Goal: Navigation & Orientation: Find specific page/section

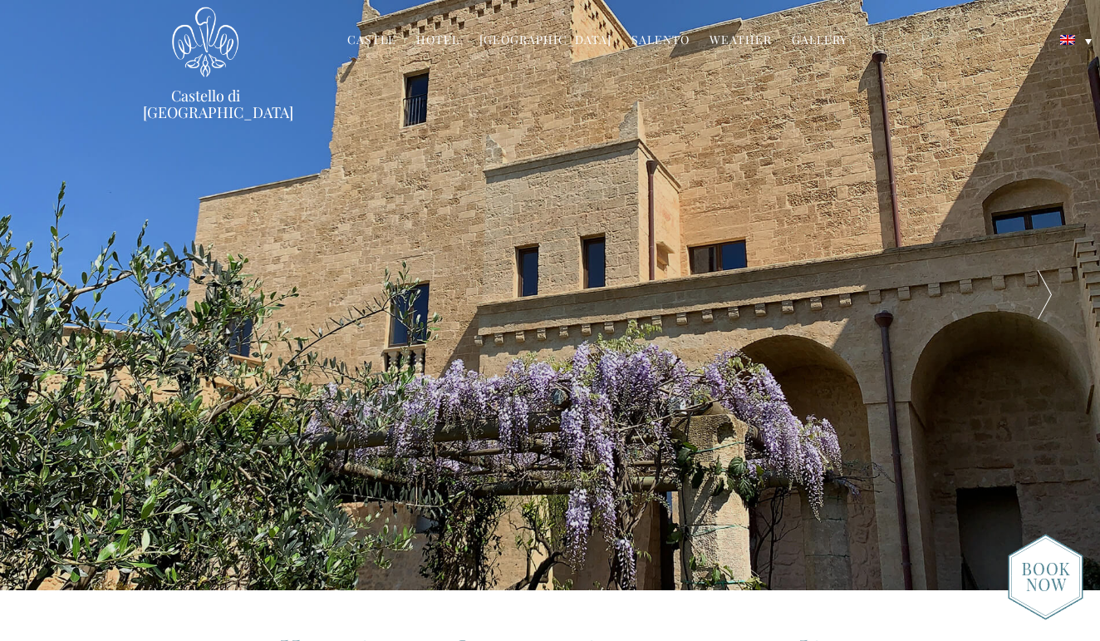
click at [1054, 287] on div at bounding box center [1046, 295] width 110 height 590
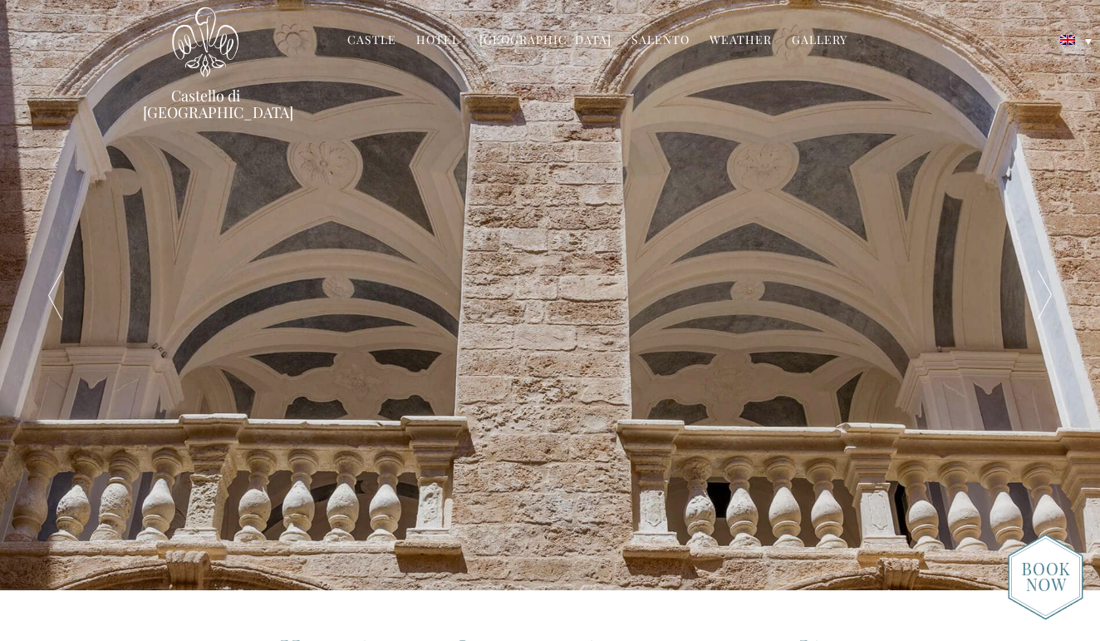
click at [1054, 287] on div at bounding box center [1046, 295] width 110 height 590
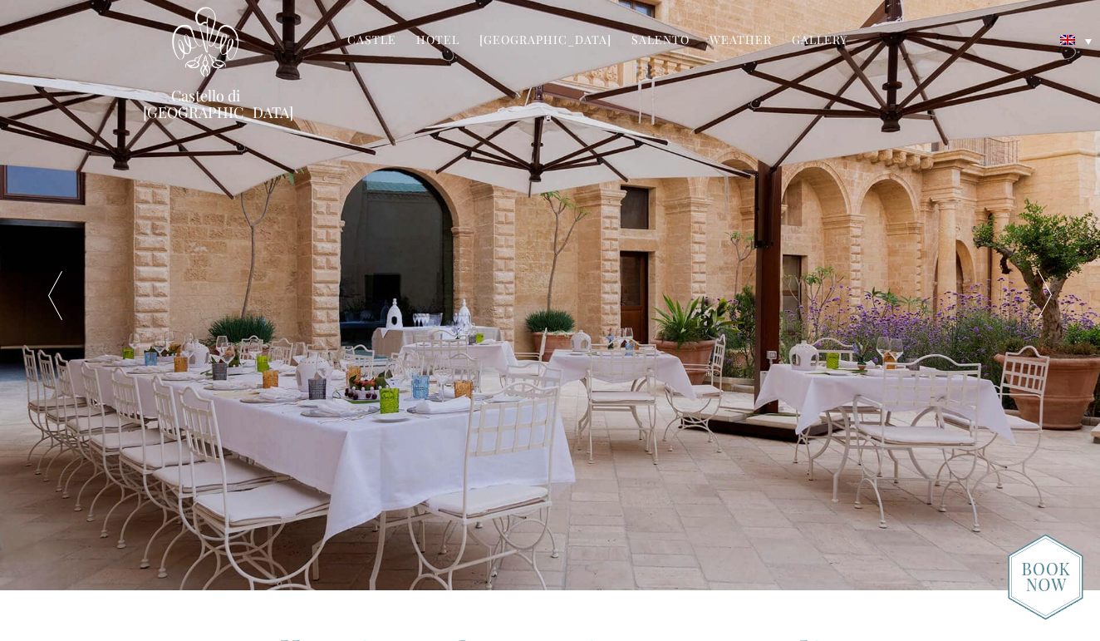
click at [1054, 287] on div at bounding box center [1046, 295] width 110 height 590
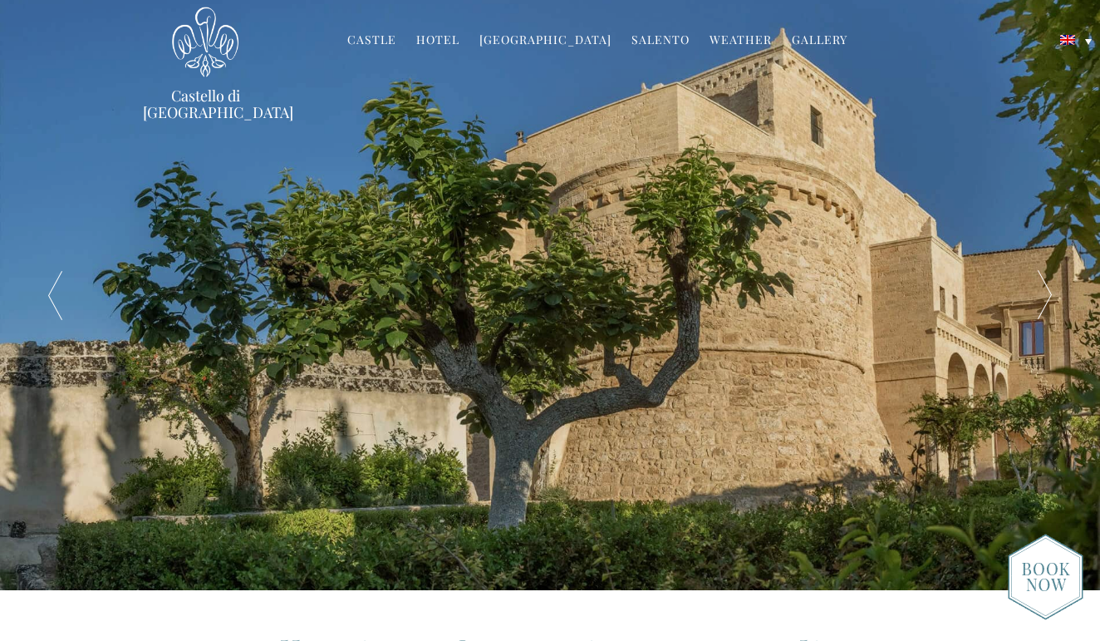
click at [1054, 287] on div at bounding box center [1046, 295] width 110 height 590
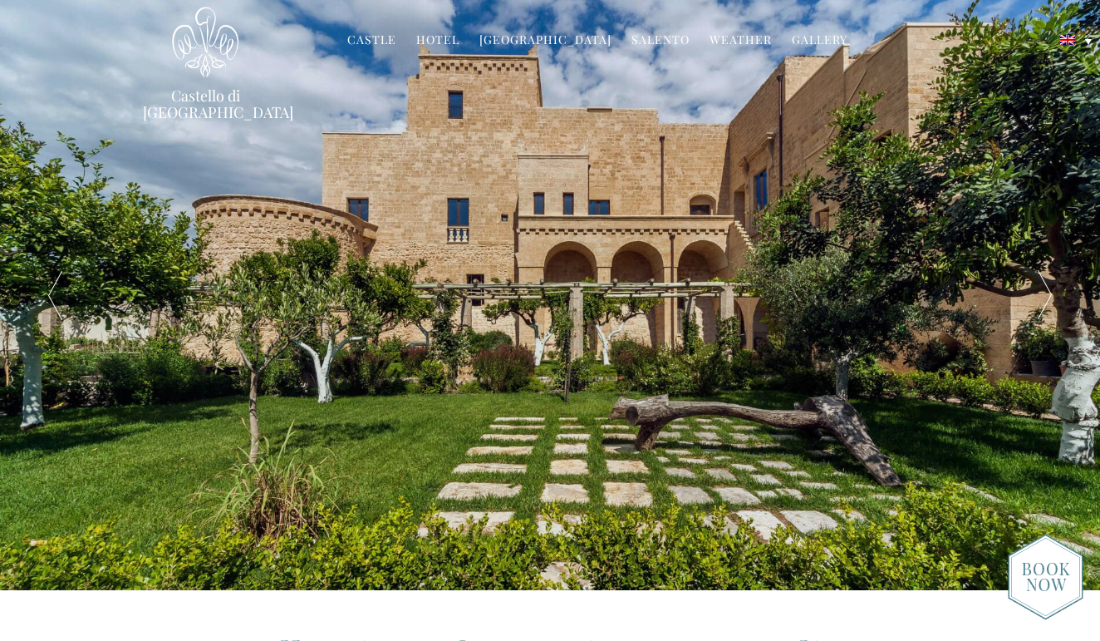
click at [1054, 287] on div at bounding box center [1046, 295] width 110 height 590
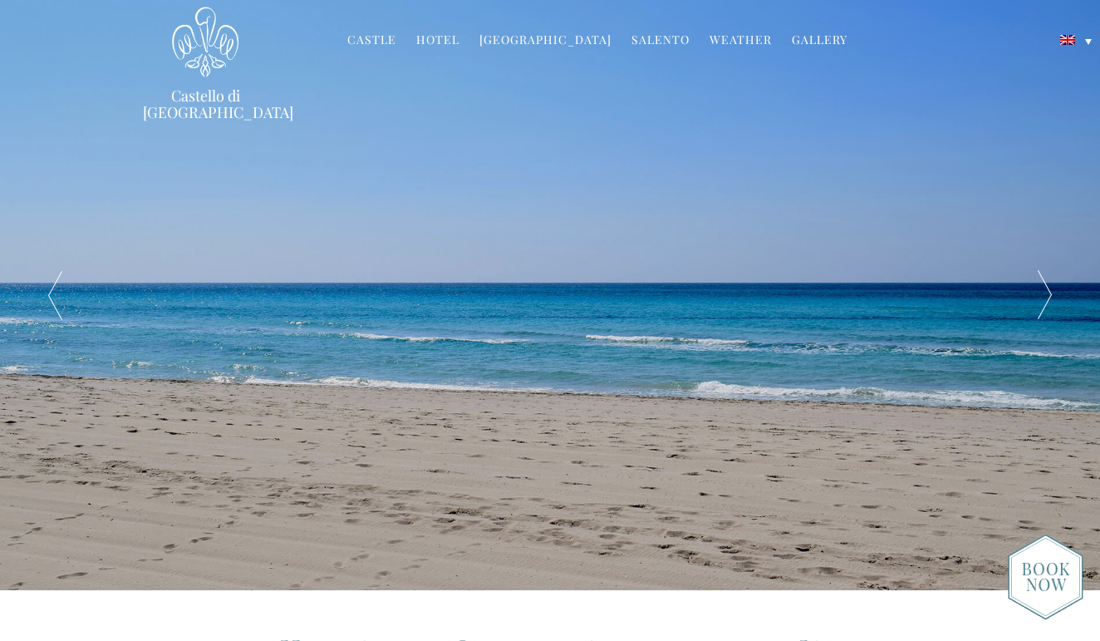
click at [1054, 287] on div at bounding box center [1046, 295] width 110 height 590
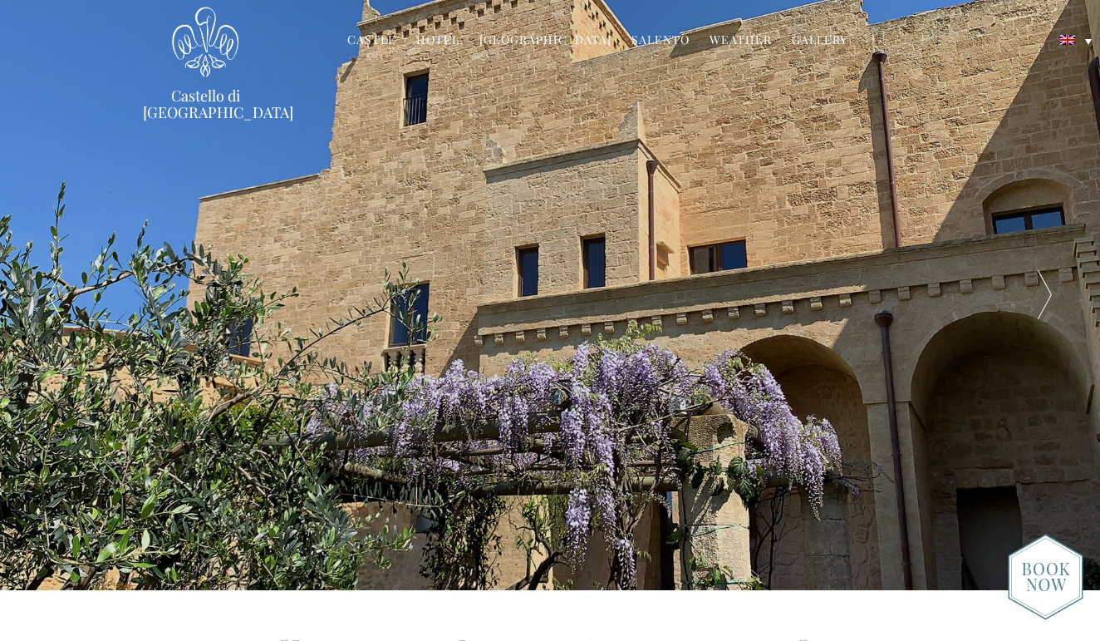
click at [1054, 287] on div at bounding box center [1046, 295] width 110 height 590
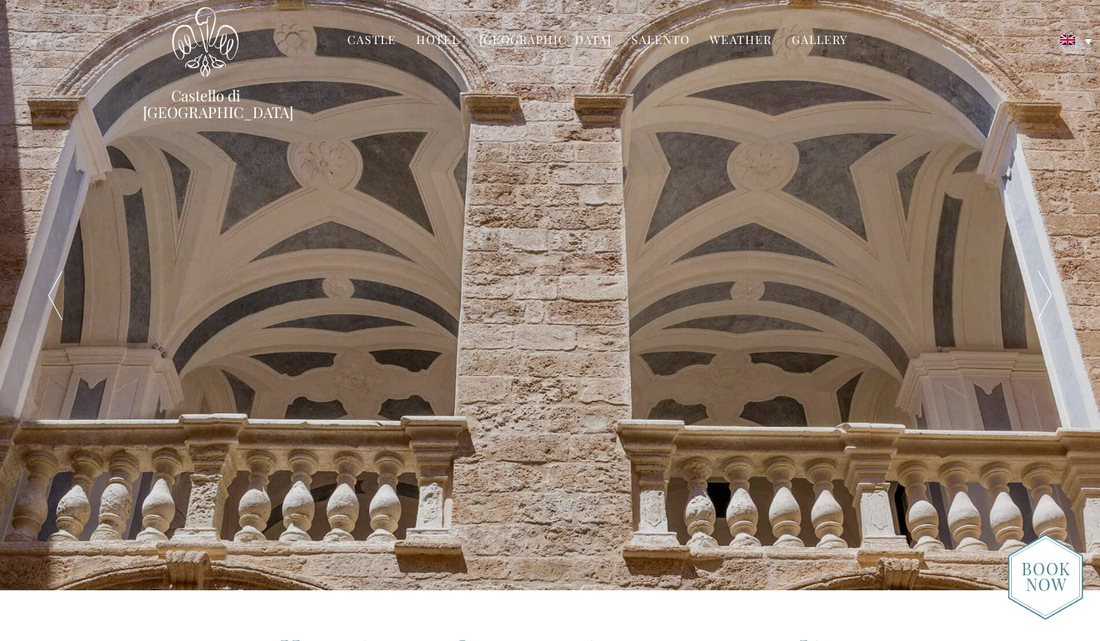
click at [1054, 287] on div at bounding box center [1046, 295] width 110 height 590
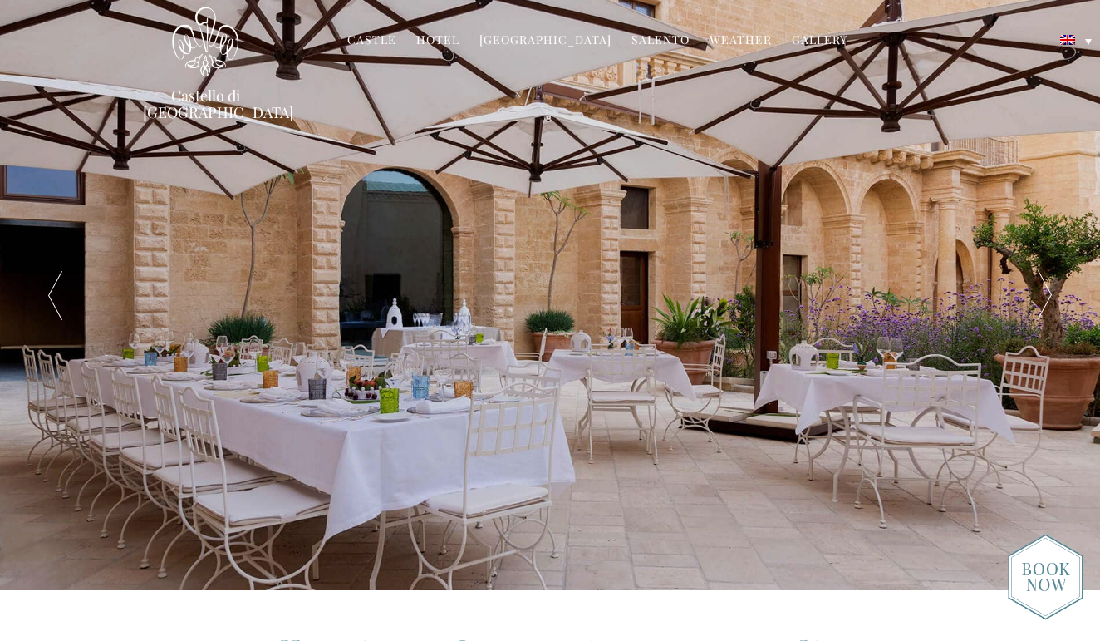
click at [1054, 287] on div at bounding box center [1046, 295] width 110 height 590
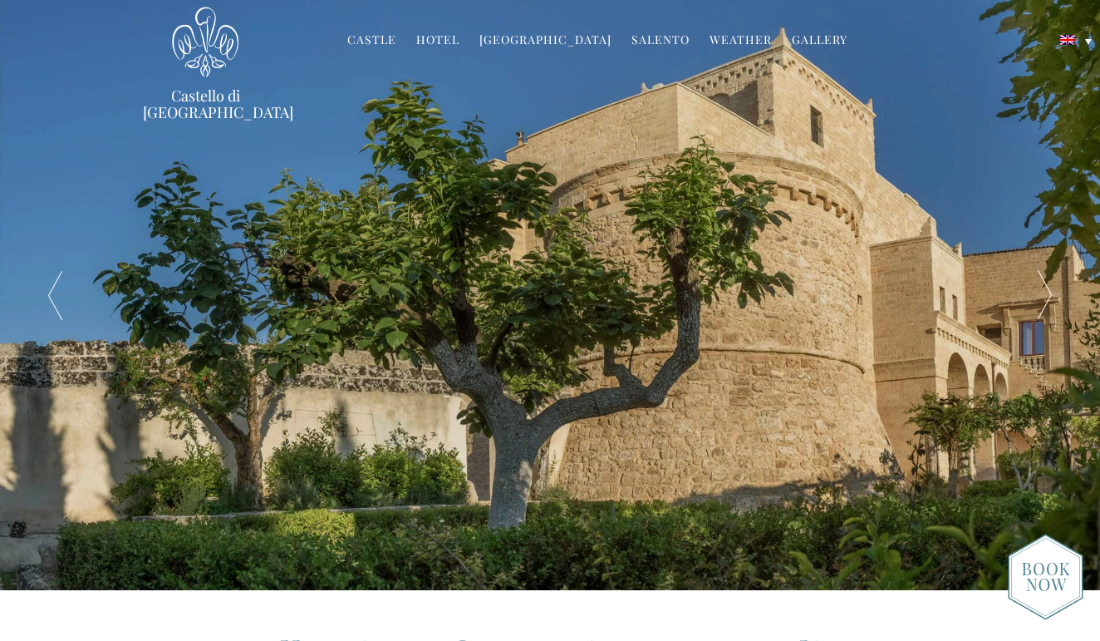
click at [533, 36] on link "[GEOGRAPHIC_DATA]" at bounding box center [545, 41] width 132 height 19
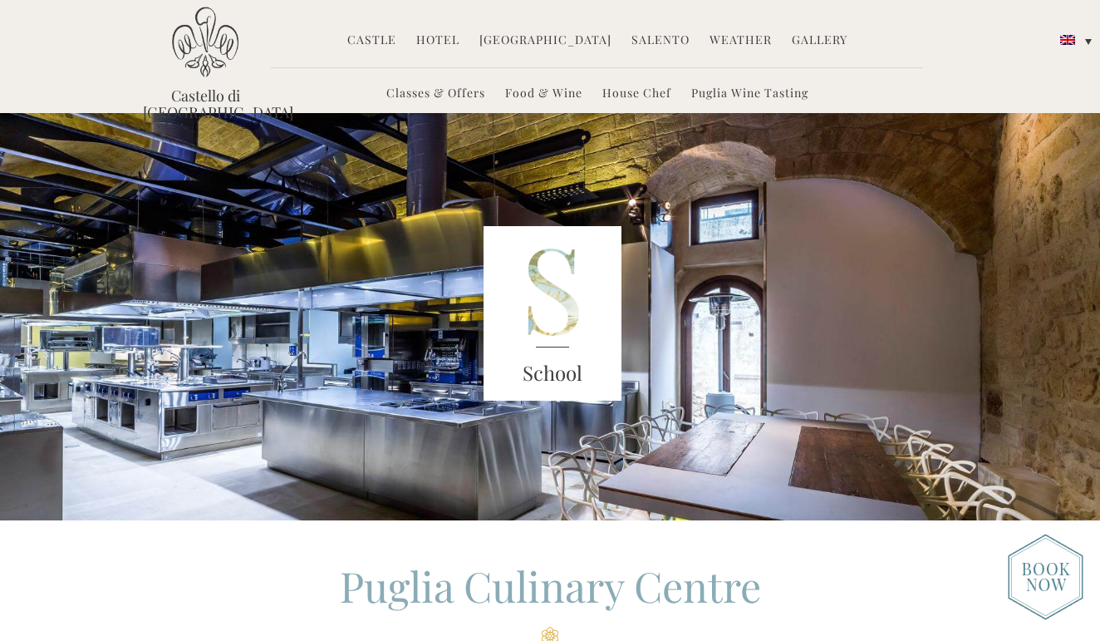
click at [450, 32] on link "Hotel" at bounding box center [437, 41] width 43 height 19
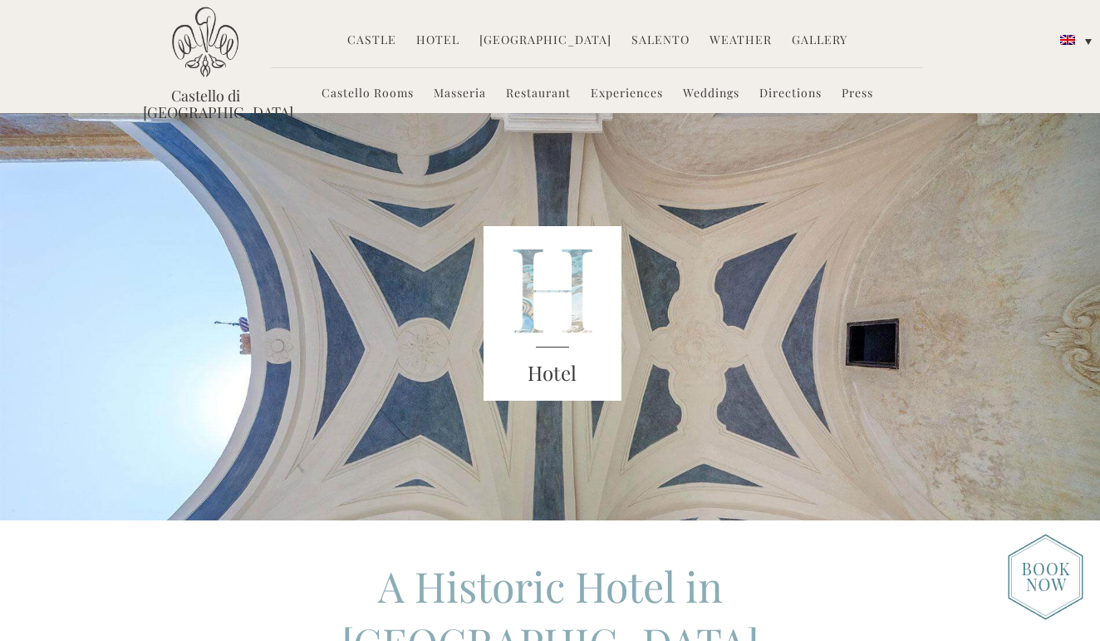
click at [379, 95] on link "Castello Rooms" at bounding box center [368, 94] width 92 height 19
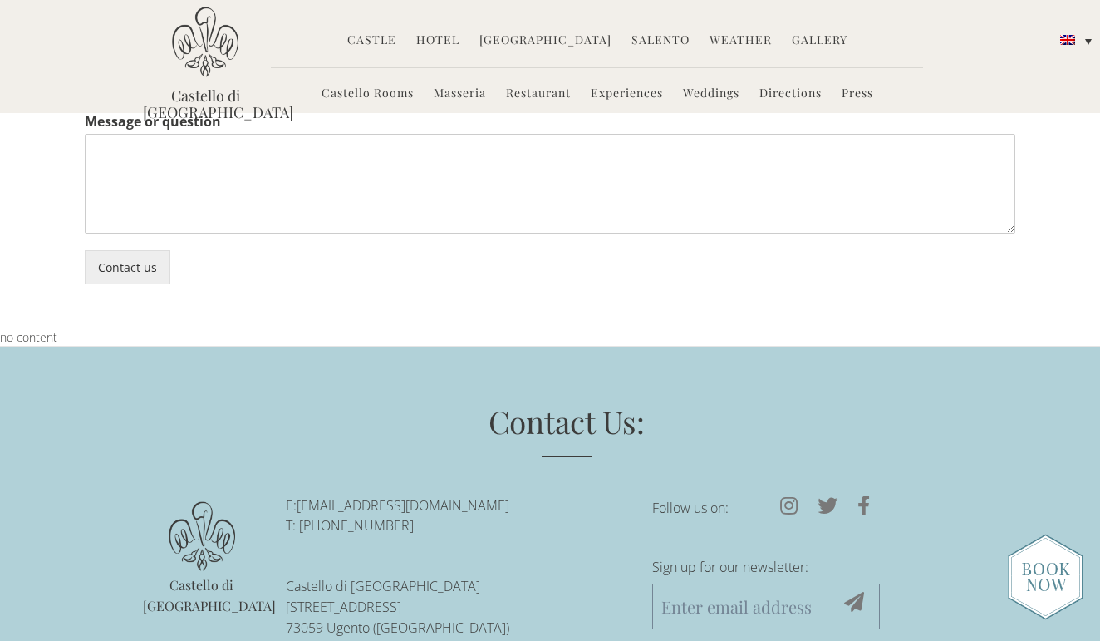
scroll to position [4575, 0]
click at [1031, 559] on img at bounding box center [1046, 576] width 76 height 86
